Goal: Task Accomplishment & Management: Use online tool/utility

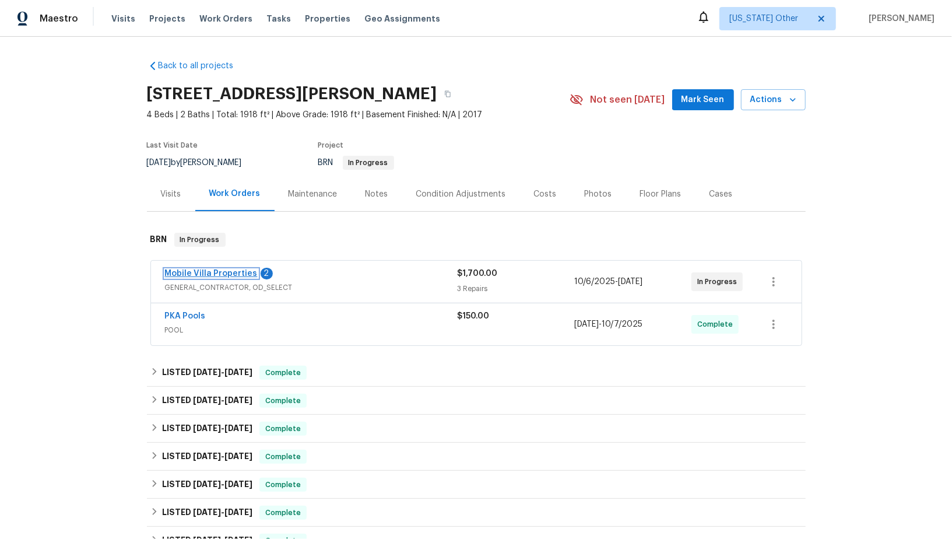
click at [198, 276] on link "Mobile Villa Properties" at bounding box center [211, 273] width 93 height 8
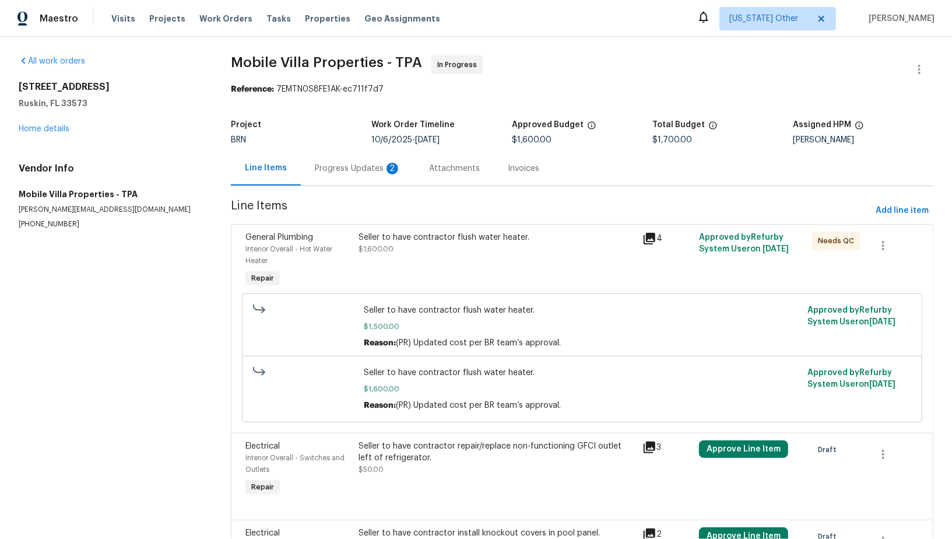
click at [337, 173] on div "Progress Updates 2" at bounding box center [358, 169] width 86 height 12
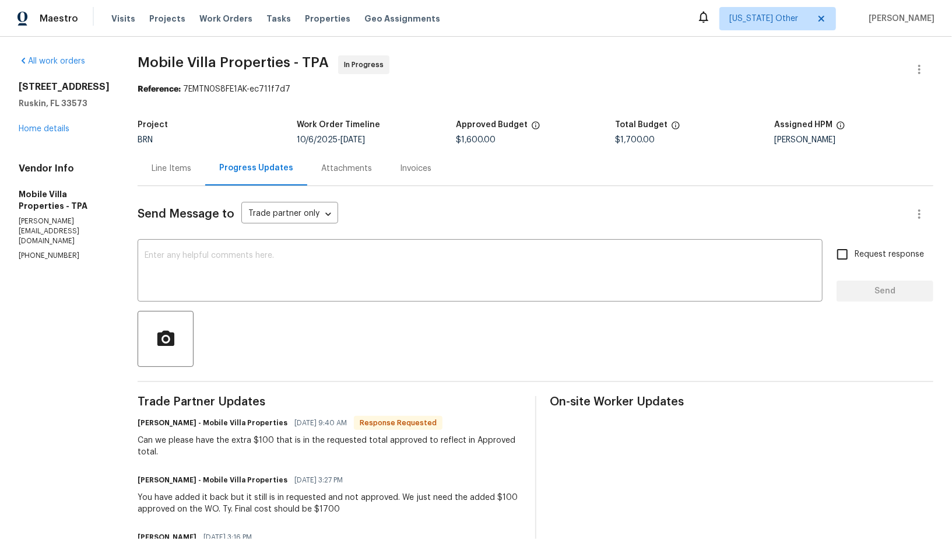
click at [182, 156] on div "Line Items" at bounding box center [172, 168] width 68 height 34
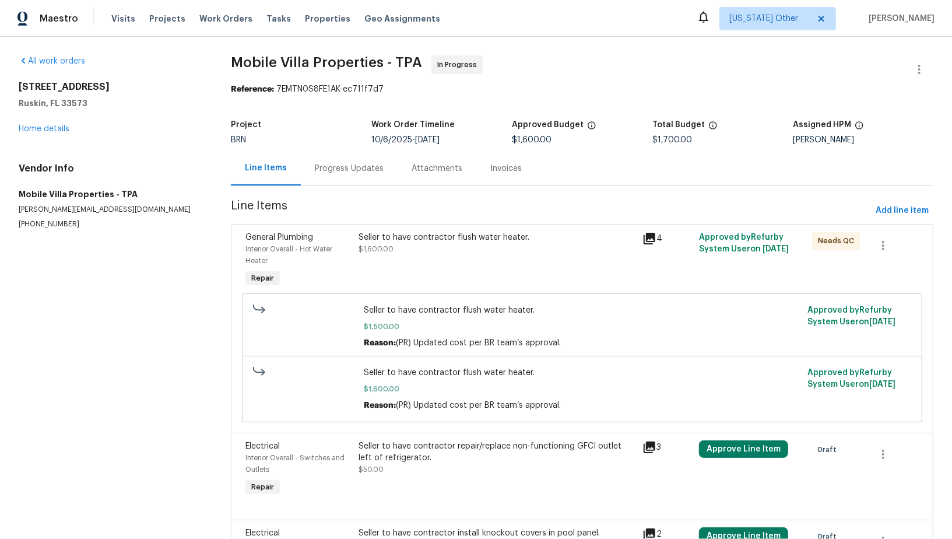
scroll to position [89, 0]
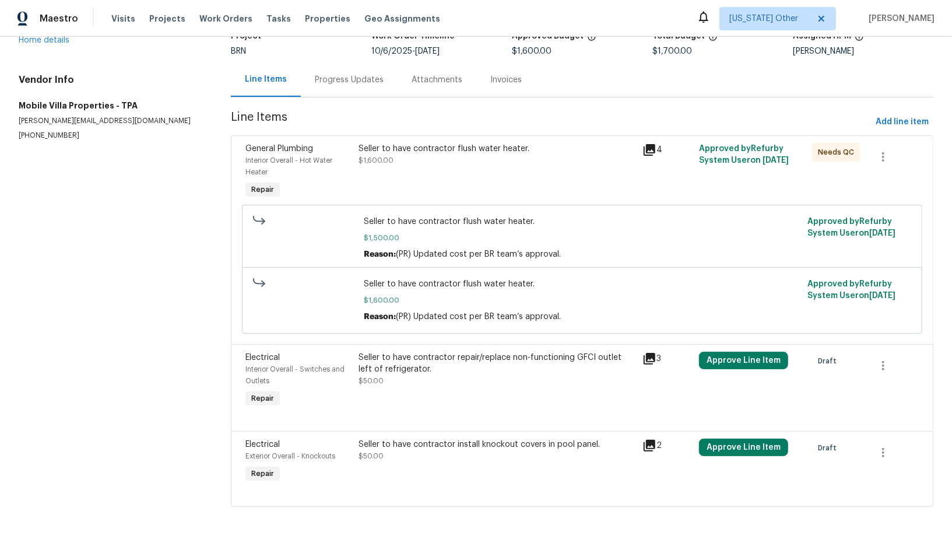
click at [407, 437] on div "Seller to have contractor install knockout covers in pool panel. $50.00" at bounding box center [497, 462] width 283 height 54
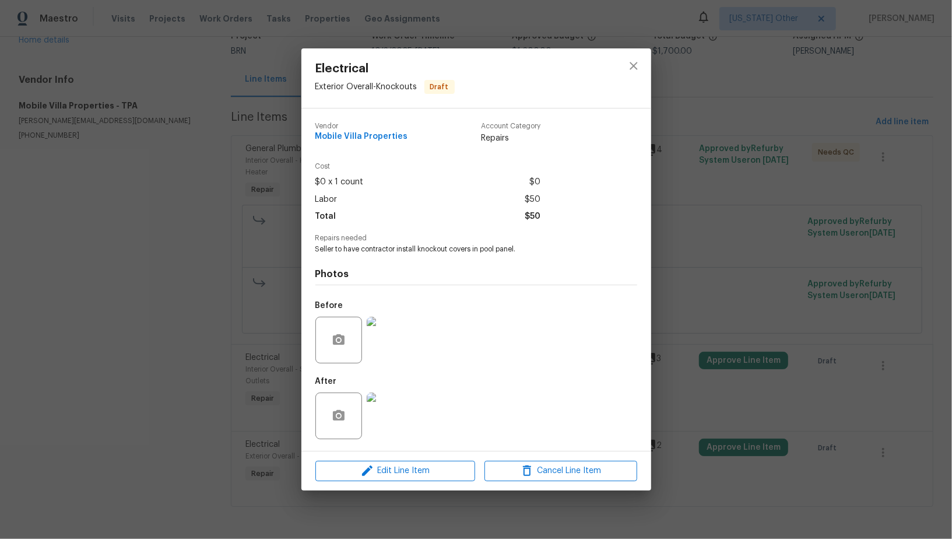
click at [257, 418] on div "Electrical Exterior Overall - Knockouts Draft Vendor Mobile Villa Properties Ac…" at bounding box center [476, 269] width 952 height 539
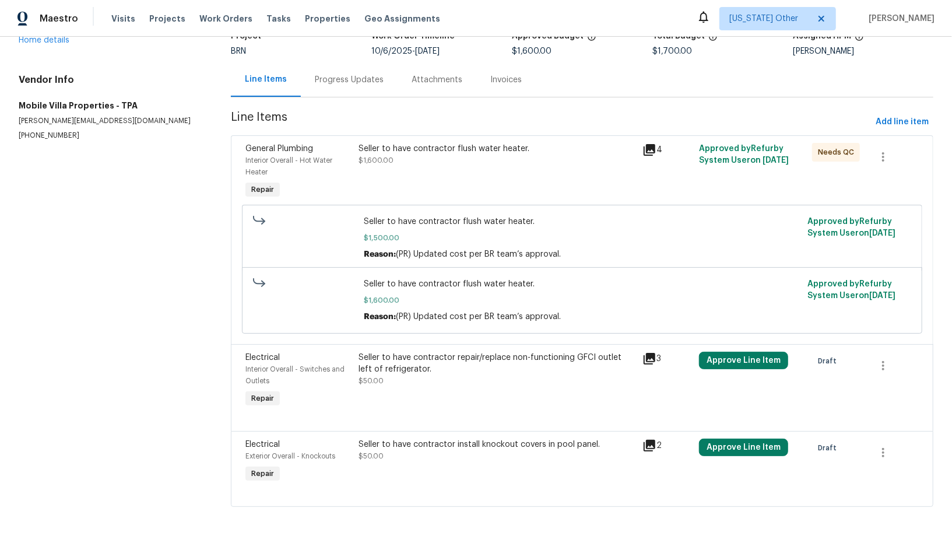
click at [401, 381] on div "Seller to have contractor repair/replace non-functioning GFCI outlet left of re…" at bounding box center [497, 369] width 276 height 35
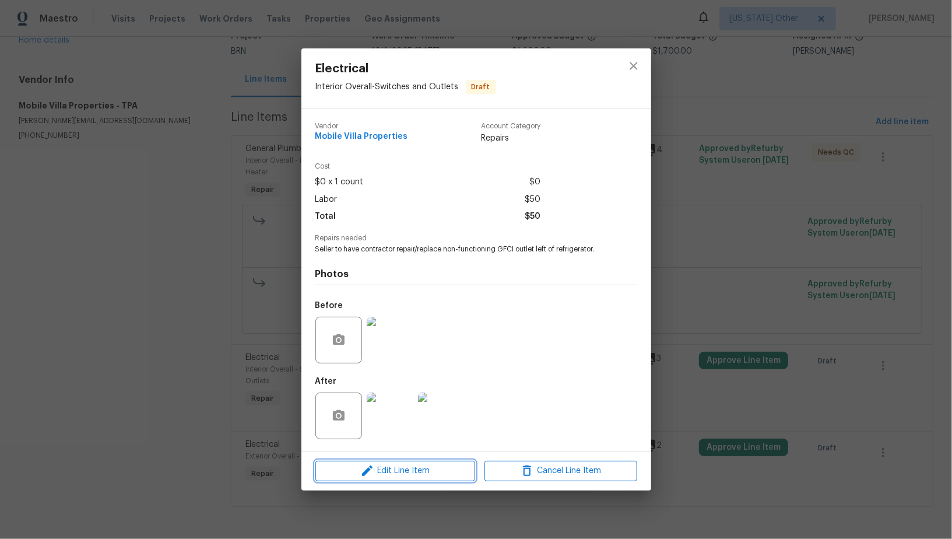
click at [373, 475] on icon "button" at bounding box center [367, 471] width 14 height 14
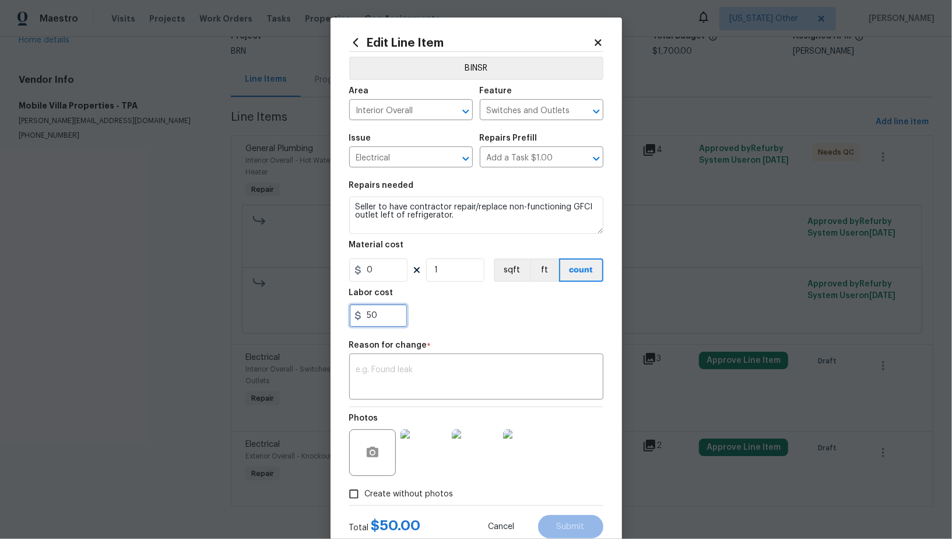
click at [396, 318] on input "50" at bounding box center [378, 315] width 58 height 23
type input "5"
type input "150"
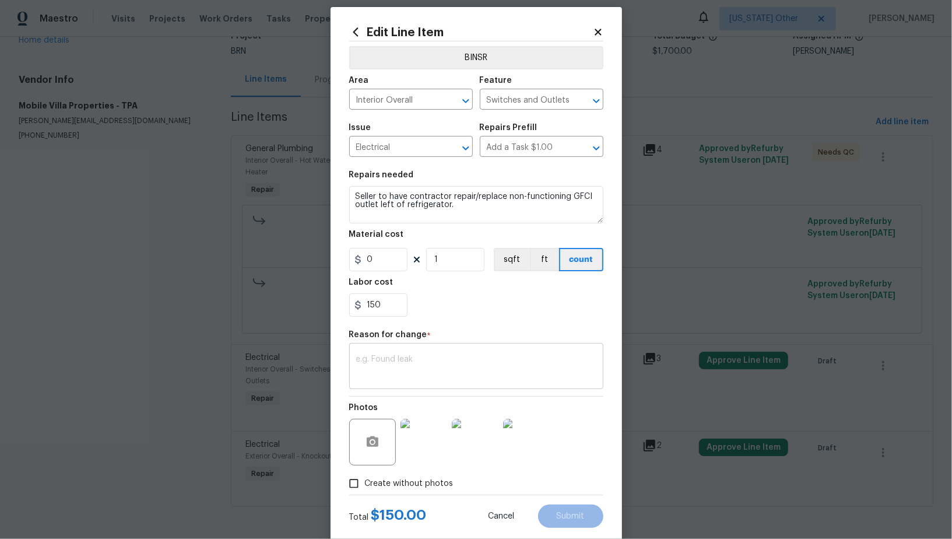
click at [413, 367] on textarea at bounding box center [476, 367] width 240 height 24
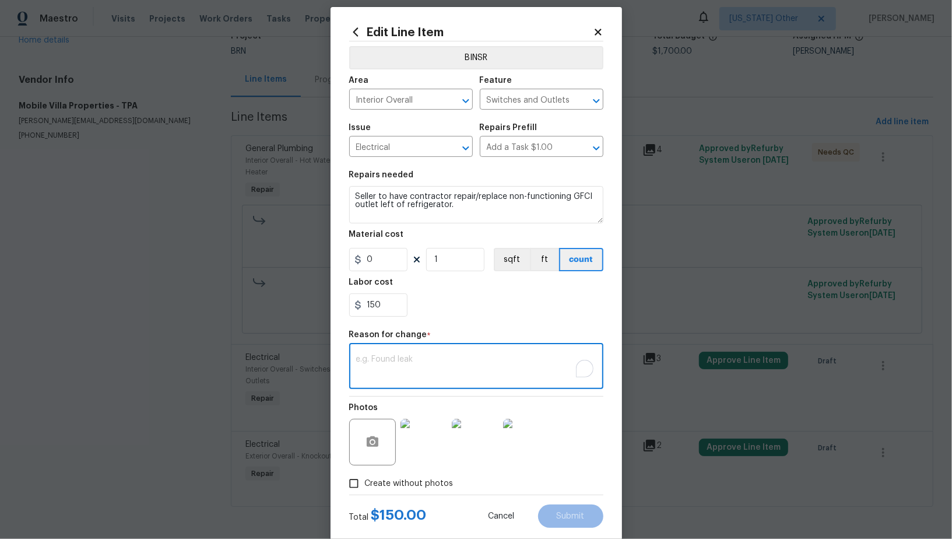
click at [414, 358] on textarea "To enrich screen reader interactions, please activate Accessibility in Grammarl…" at bounding box center [476, 367] width 240 height 24
paste textarea "(PR) Updated per vendors final cost."
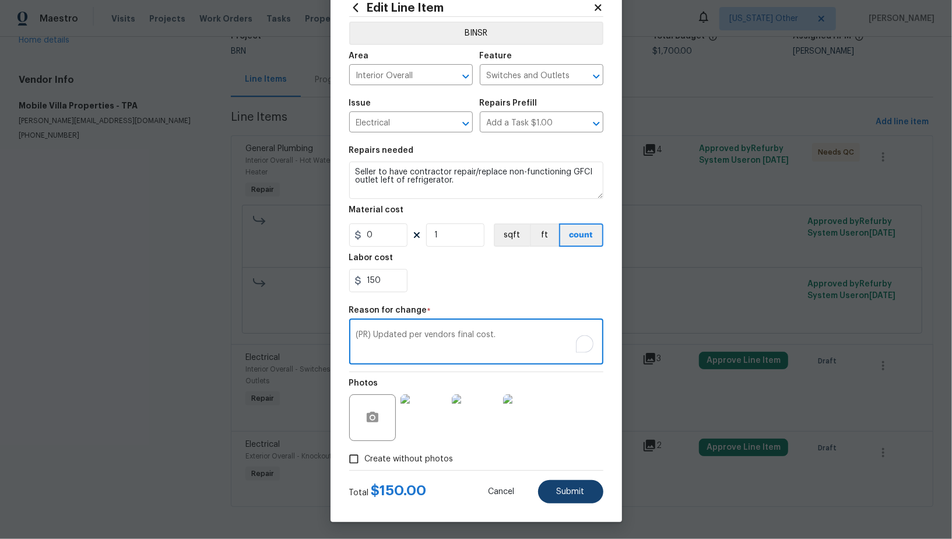
type textarea "(PR) Updated per vendors final cost."
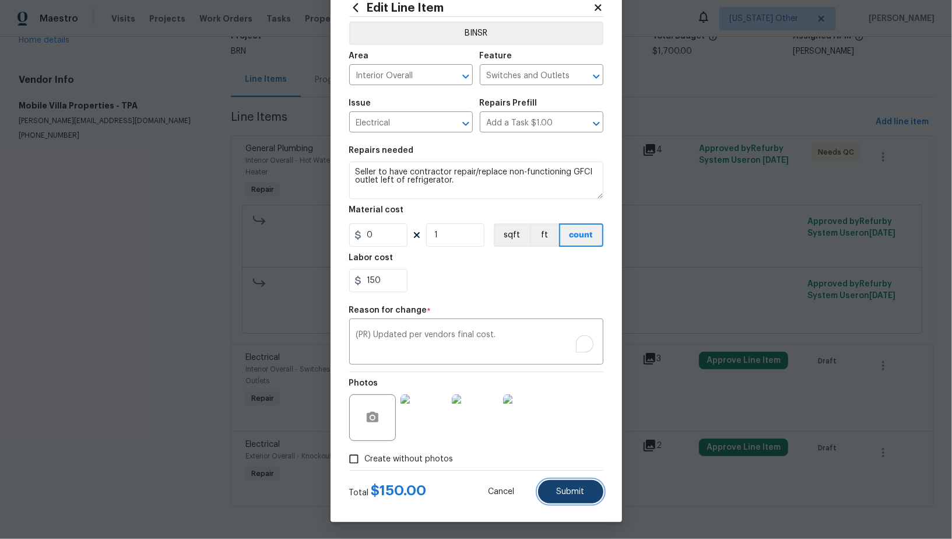
click at [577, 485] on button "Submit" at bounding box center [570, 491] width 65 height 23
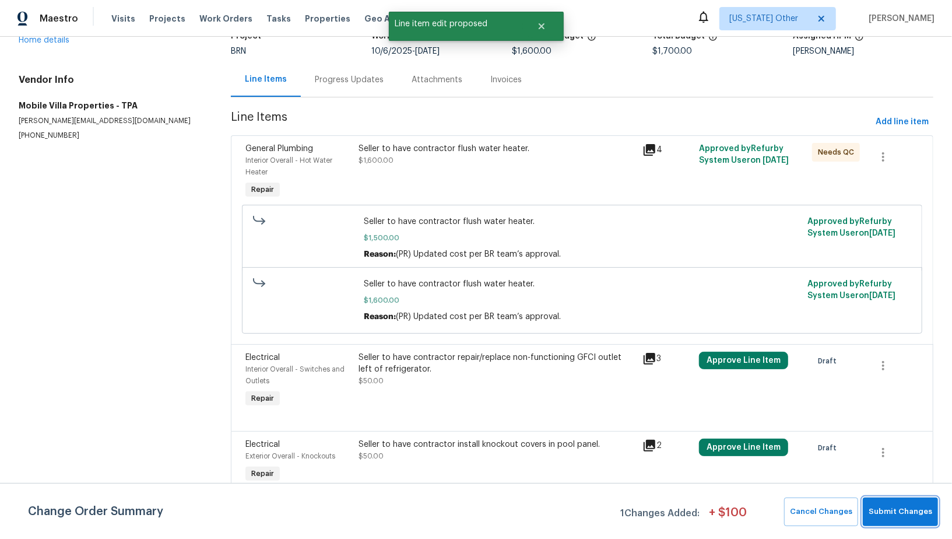
scroll to position [0, 0]
click at [857, 485] on button "Submit Changes" at bounding box center [900, 512] width 75 height 29
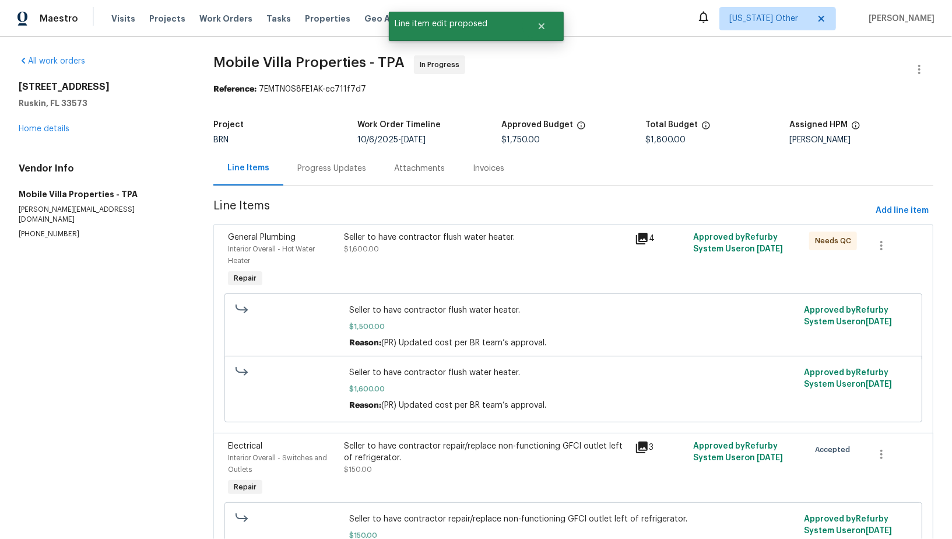
click at [346, 180] on div "Progress Updates" at bounding box center [331, 168] width 97 height 34
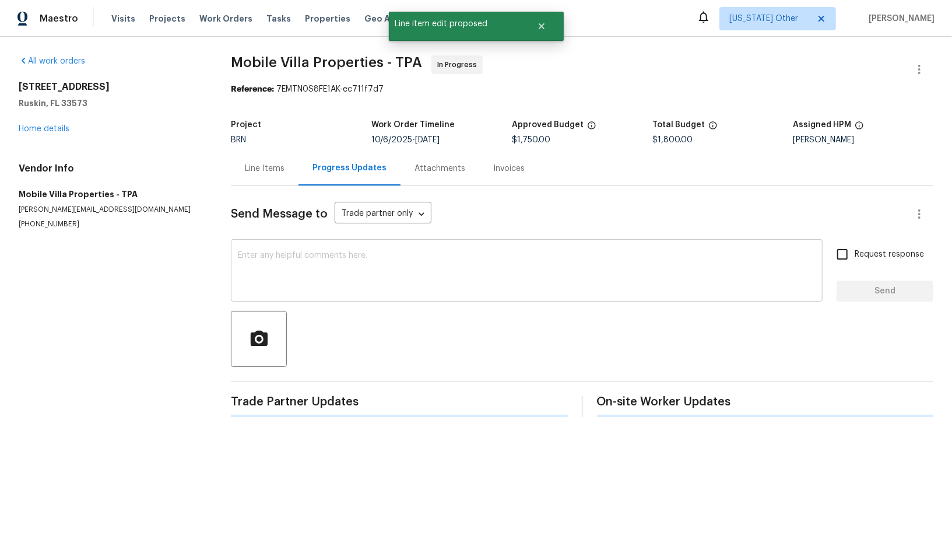
click at [337, 258] on textarea at bounding box center [527, 271] width 578 height 41
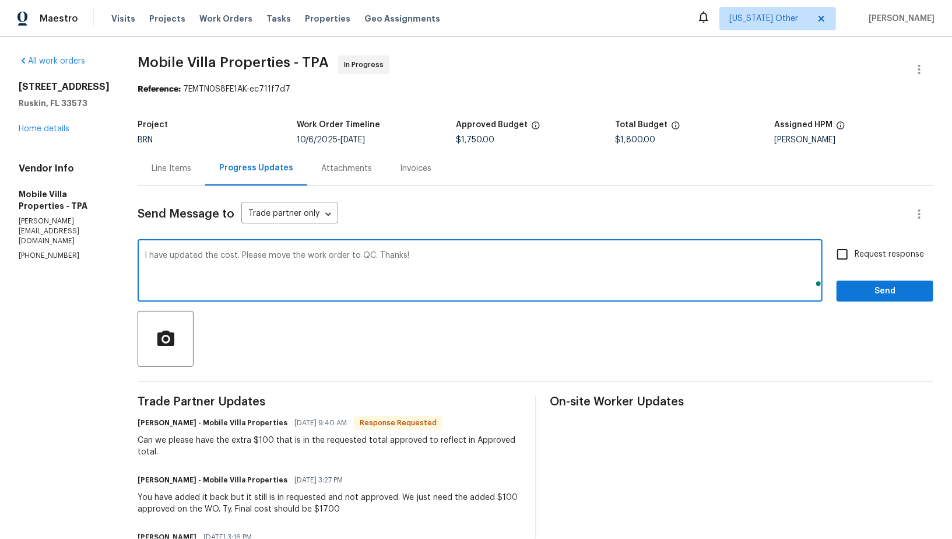
type textarea "I have updated the cost. Please move the work order to QC. Thanks!"
click at [847, 257] on input "Request response" at bounding box center [843, 254] width 24 height 24
checkbox input "true"
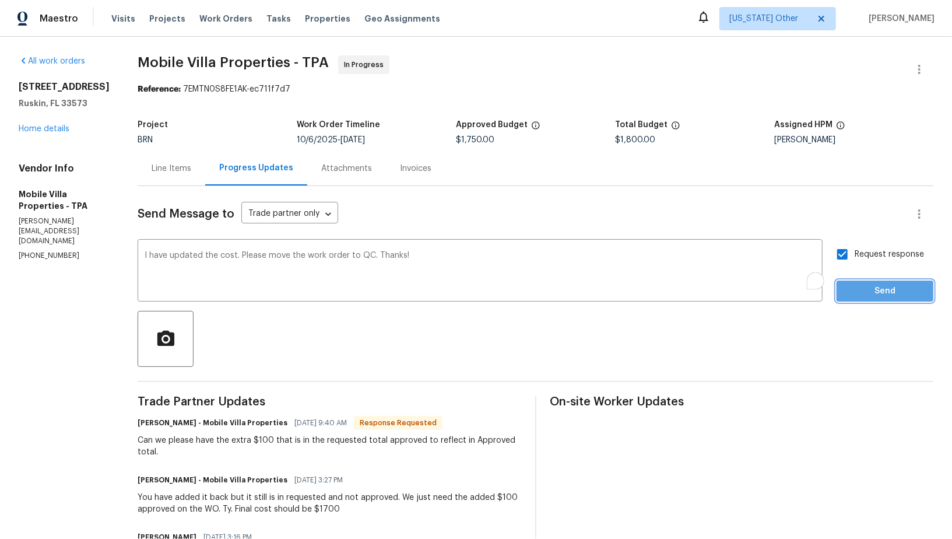
click at [857, 293] on span "Send" at bounding box center [885, 291] width 78 height 15
